Goal: Transaction & Acquisition: Purchase product/service

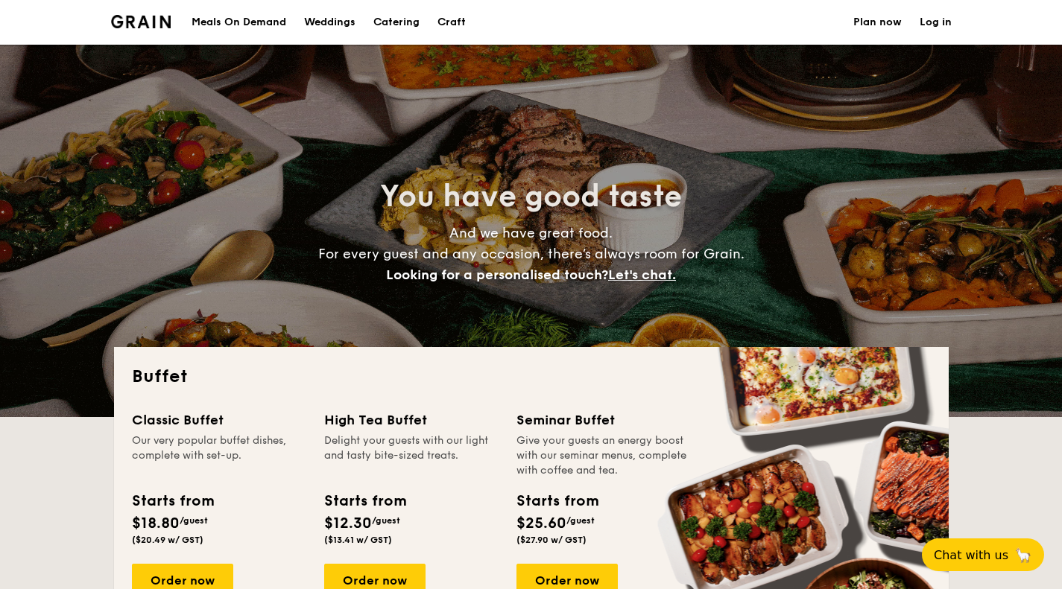
select select
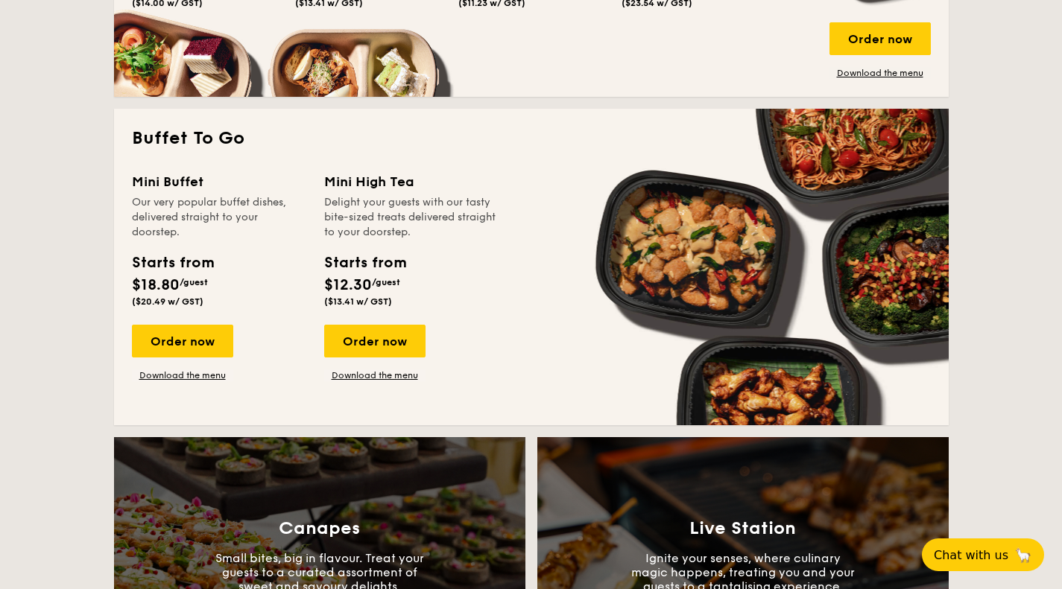
scroll to position [969, 0]
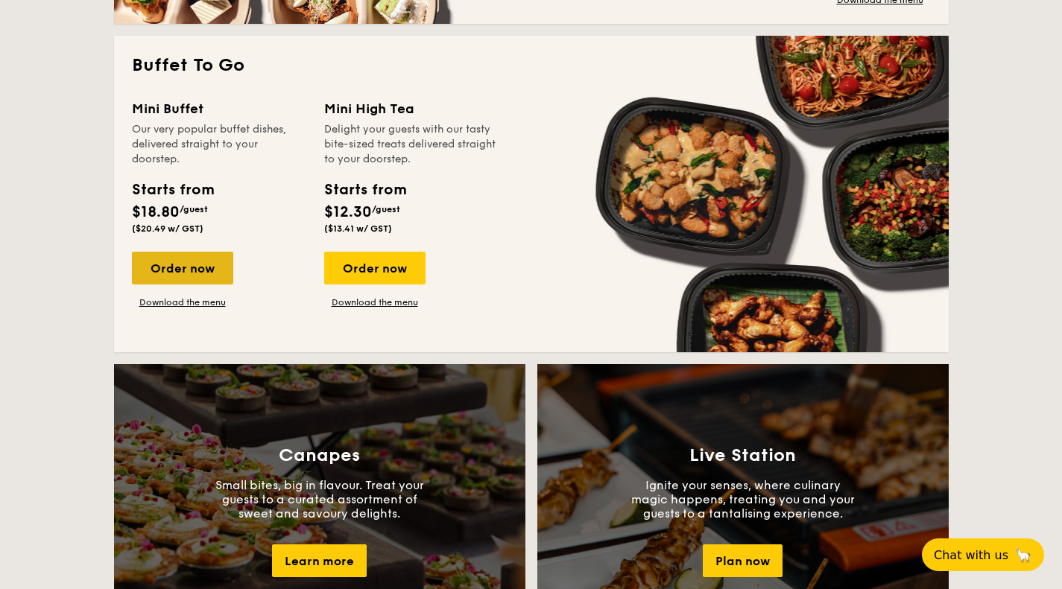
click at [177, 271] on div "Order now" at bounding box center [182, 268] width 101 height 33
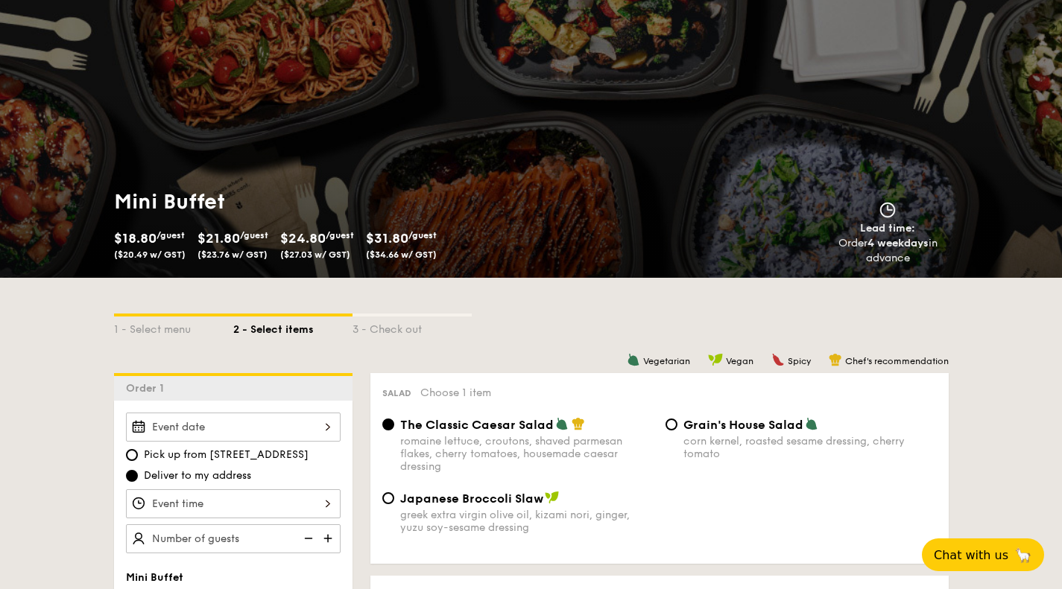
scroll to position [75, 0]
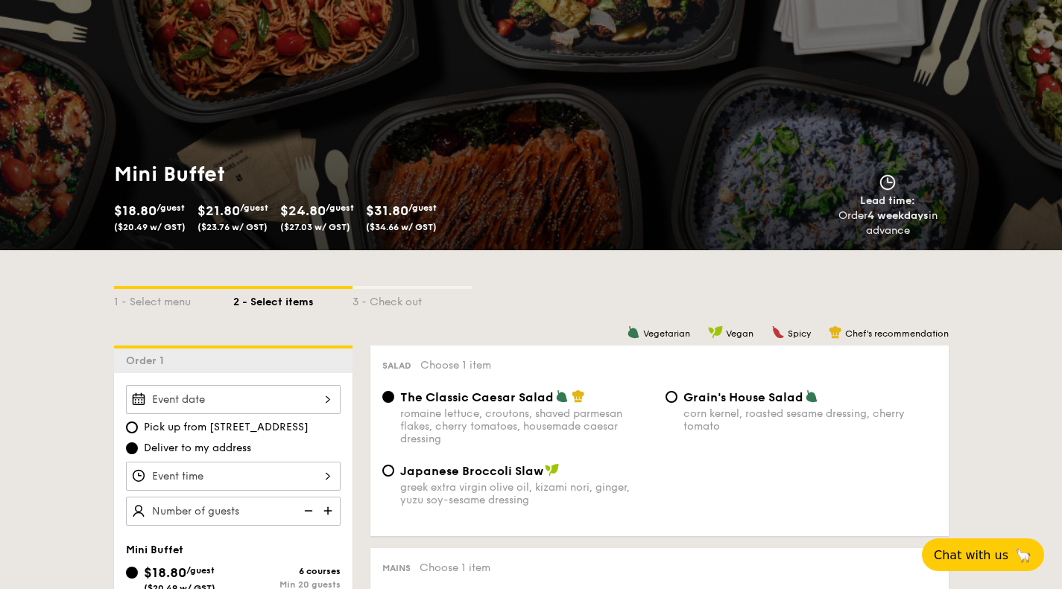
click at [329, 405] on div at bounding box center [233, 399] width 215 height 29
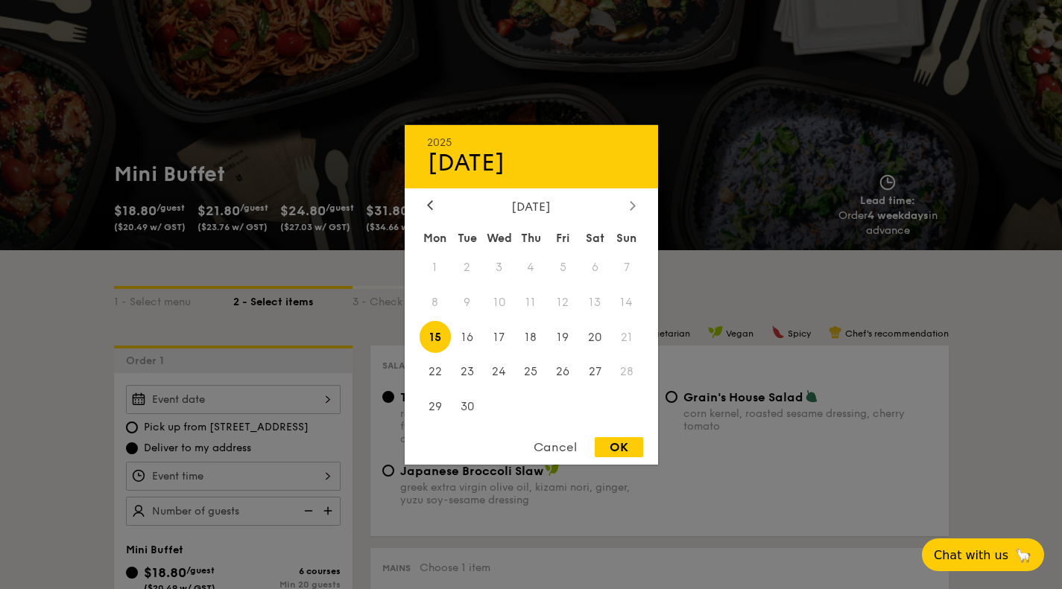
click at [627, 201] on div at bounding box center [632, 206] width 13 height 14
click at [627, 200] on div at bounding box center [632, 206] width 13 height 14
click at [887, 269] on div at bounding box center [531, 294] width 1062 height 589
